Goal: Check status: Check status

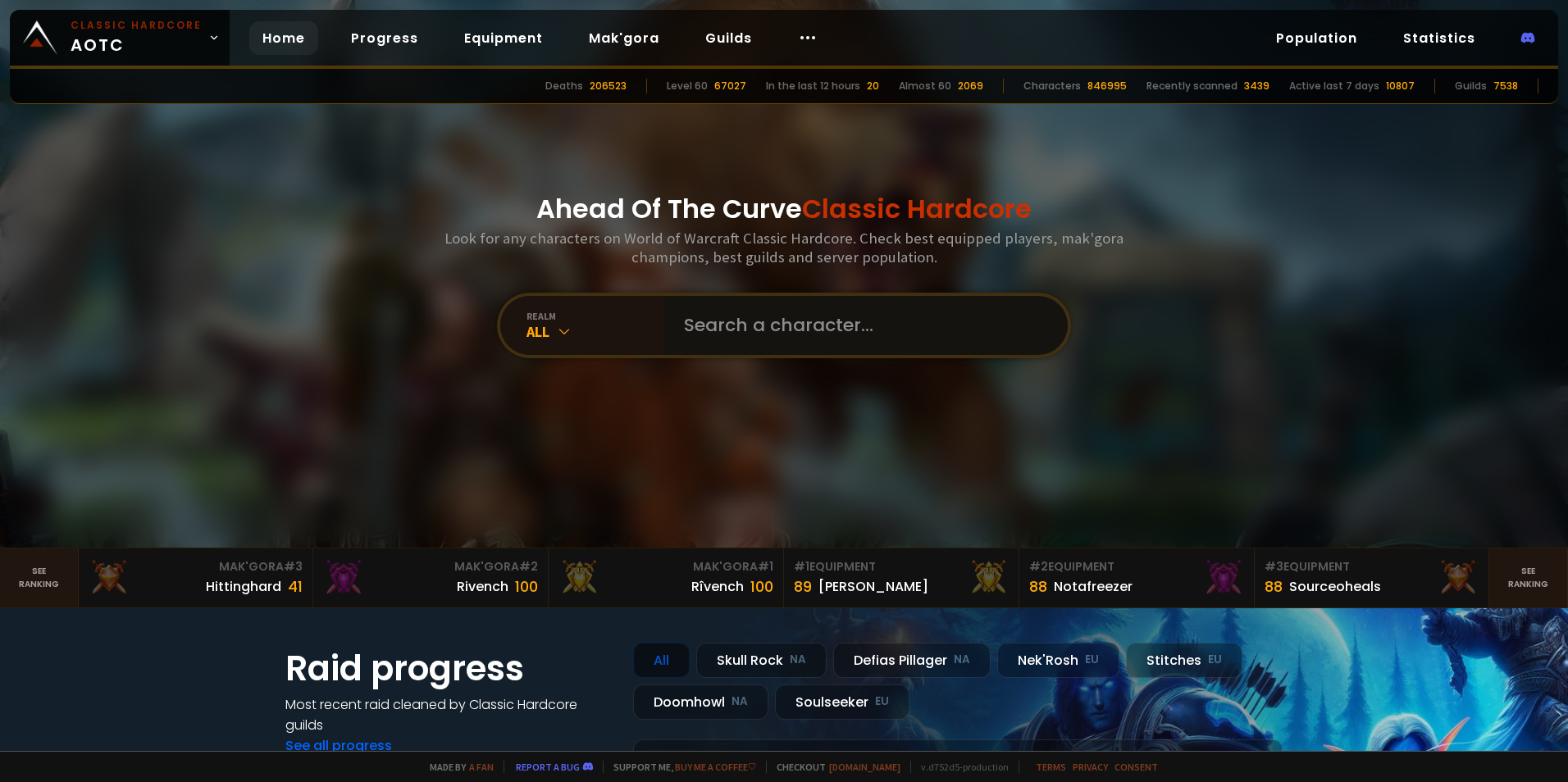
click at [704, 333] on input "text" at bounding box center [861, 325] width 374 height 59
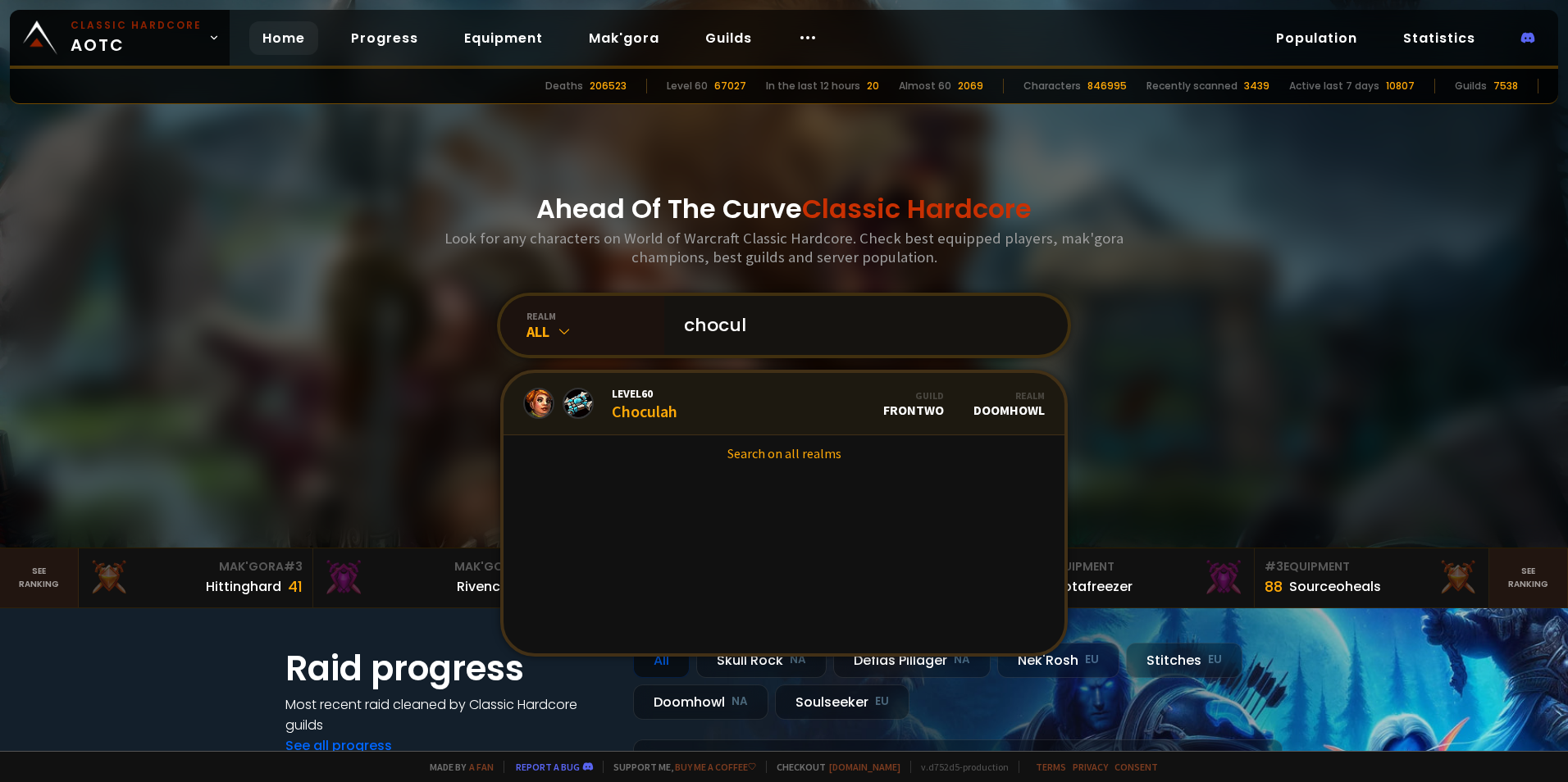
type input "chocul"
click at [636, 394] on span "Level 60" at bounding box center [645, 393] width 66 height 15
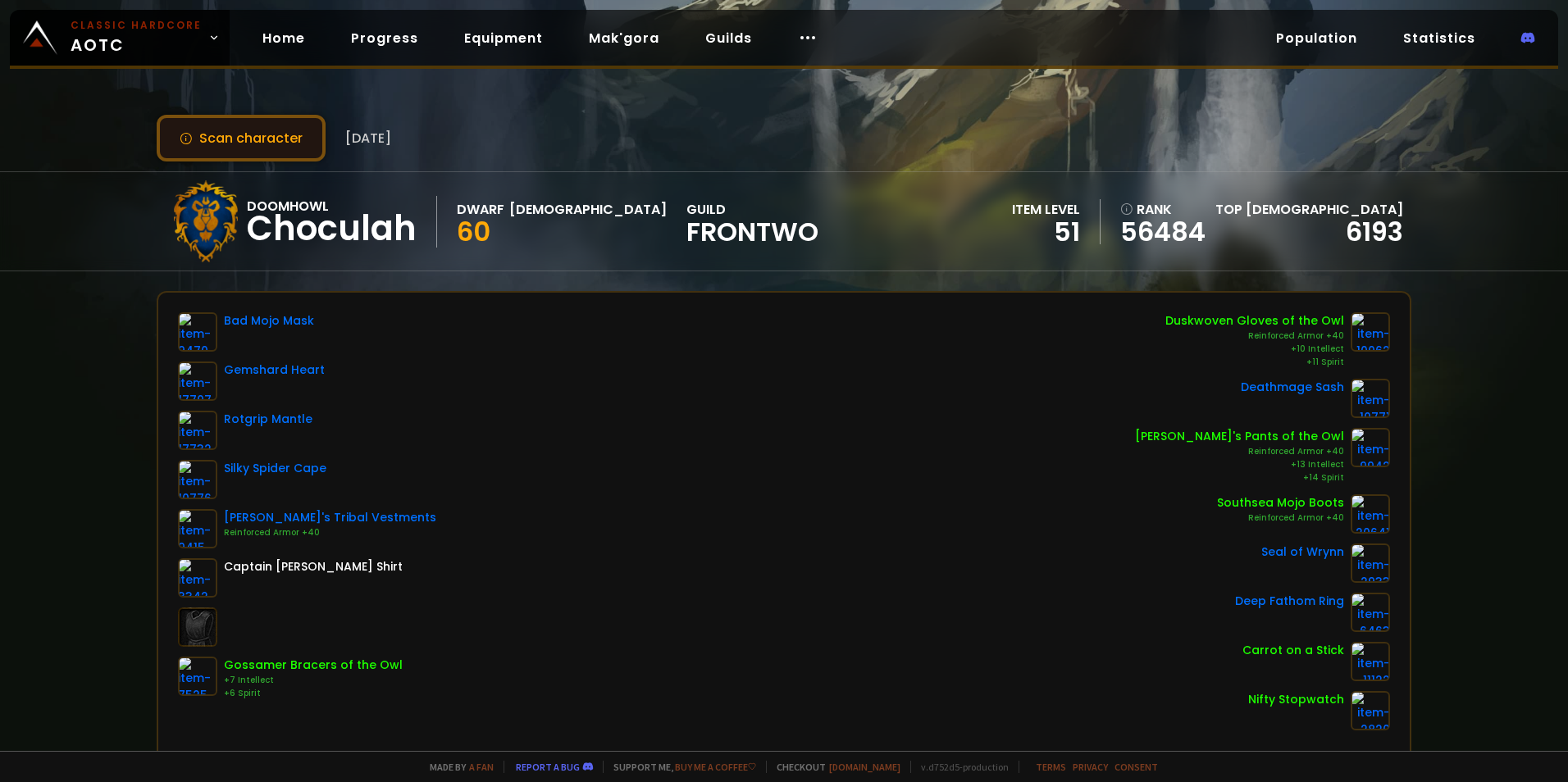
click at [275, 131] on button "Scan character" at bounding box center [241, 138] width 169 height 47
click at [291, 137] on button "Scan character" at bounding box center [241, 138] width 169 height 47
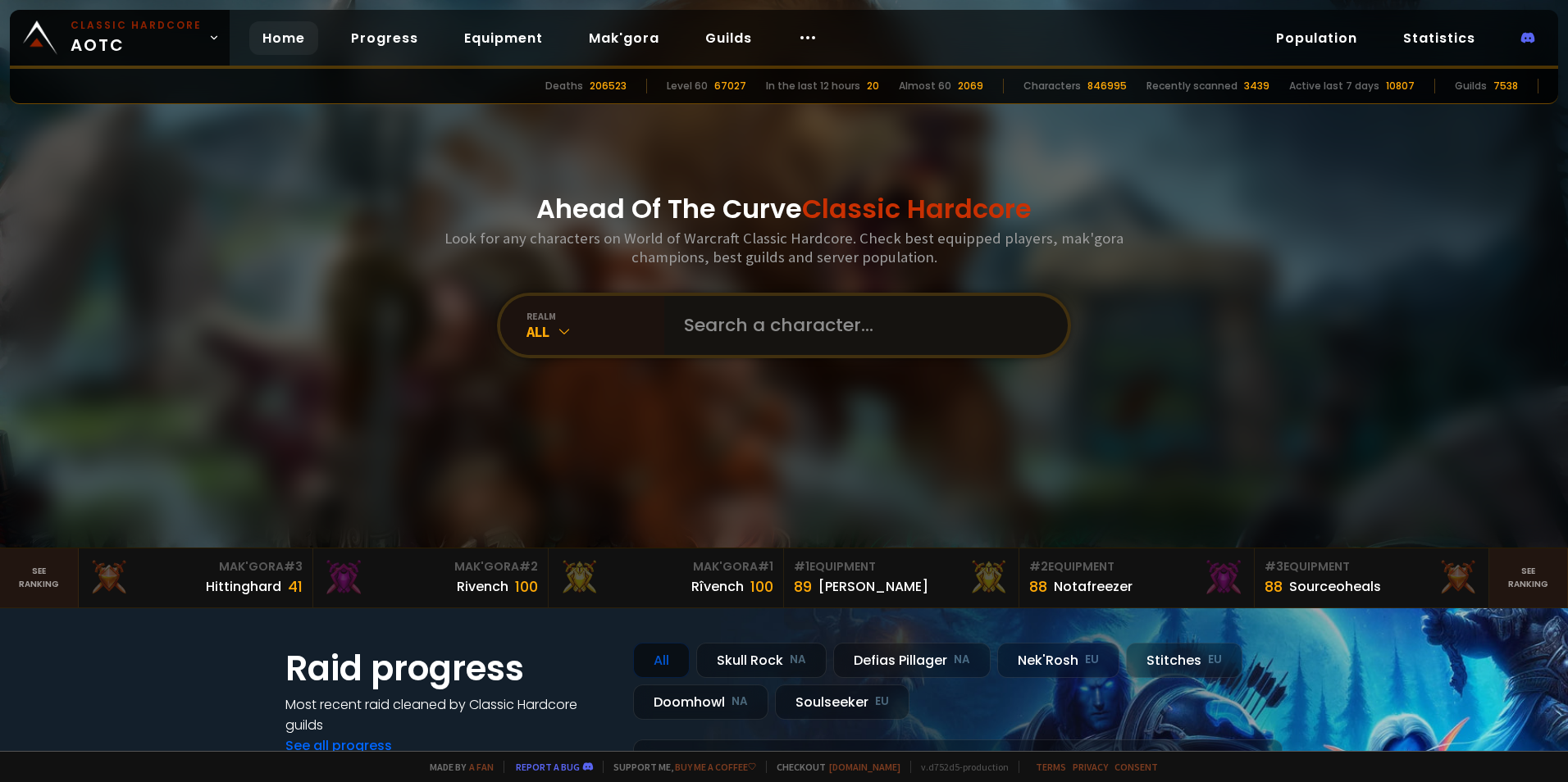
click at [762, 328] on input "text" at bounding box center [861, 325] width 374 height 59
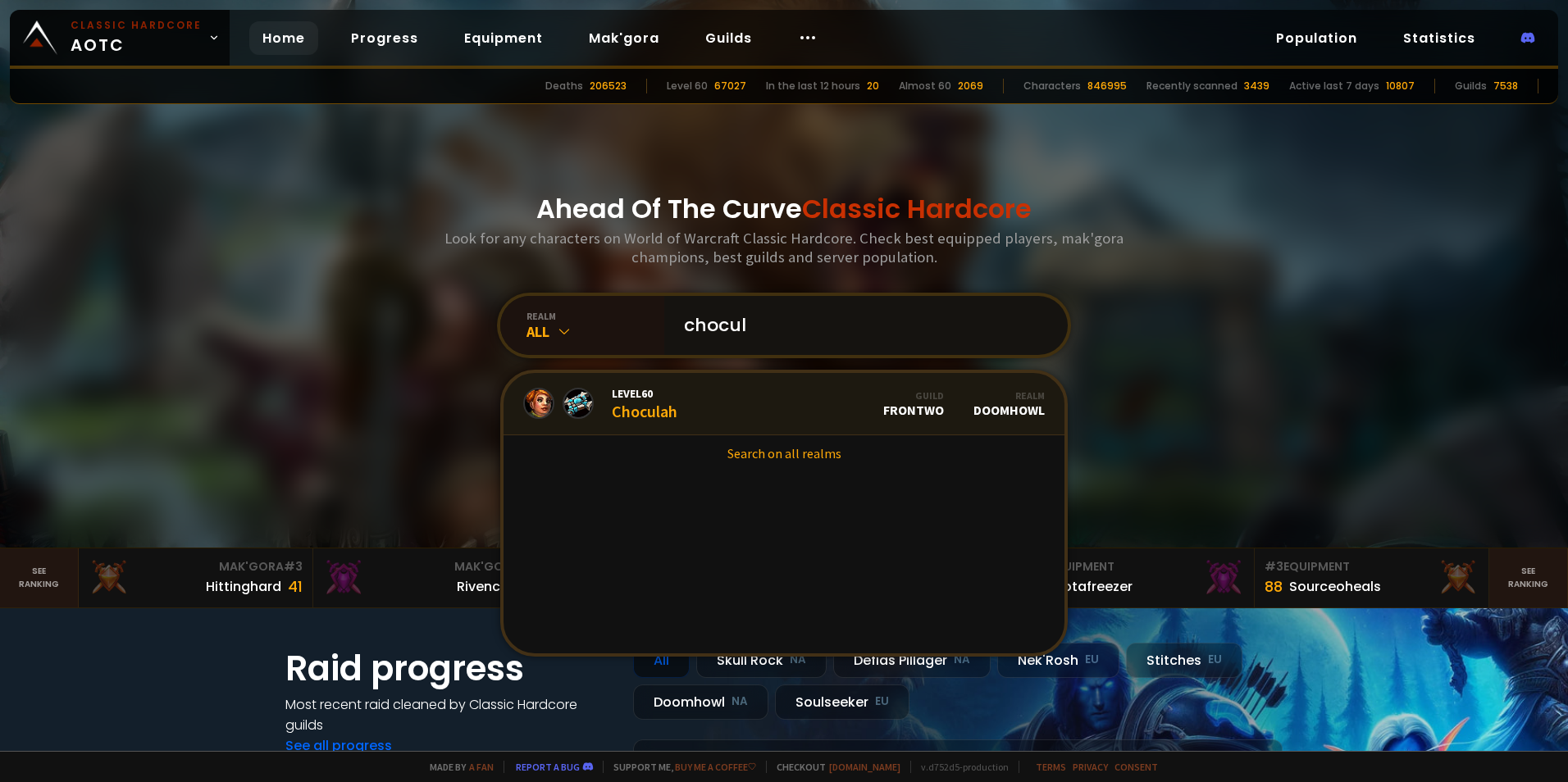
type input "chocul"
click at [666, 404] on div "Level 60 Choculah" at bounding box center [645, 403] width 66 height 35
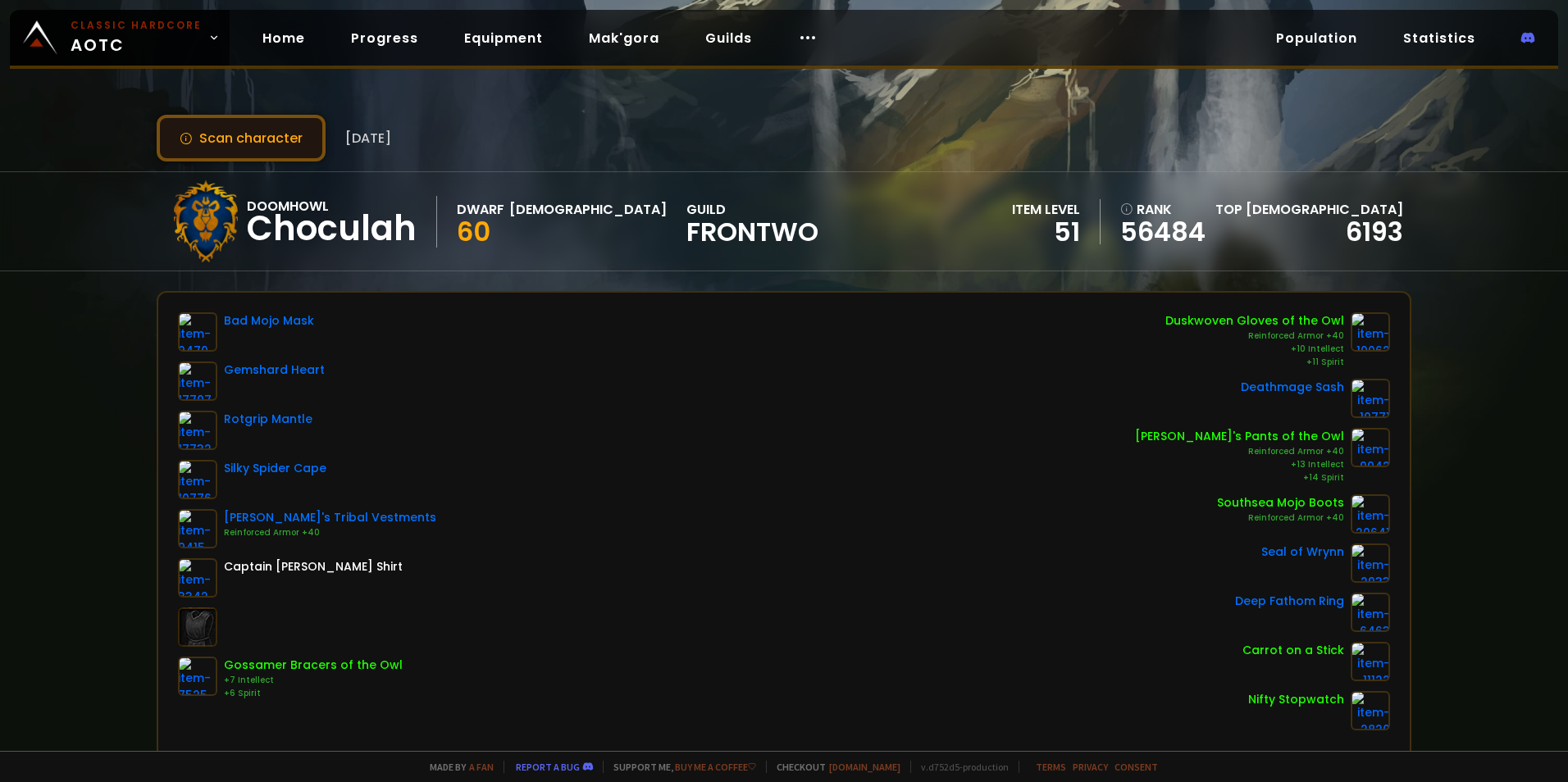
click at [263, 142] on button "Scan character" at bounding box center [241, 138] width 169 height 47
